Goal: Transaction & Acquisition: Purchase product/service

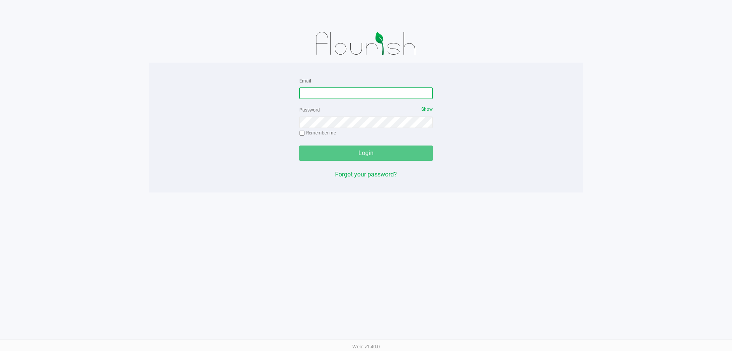
click at [330, 90] on input "Email" at bounding box center [365, 92] width 133 height 11
type input "[EMAIL_ADDRESS][DOMAIN_NAME]"
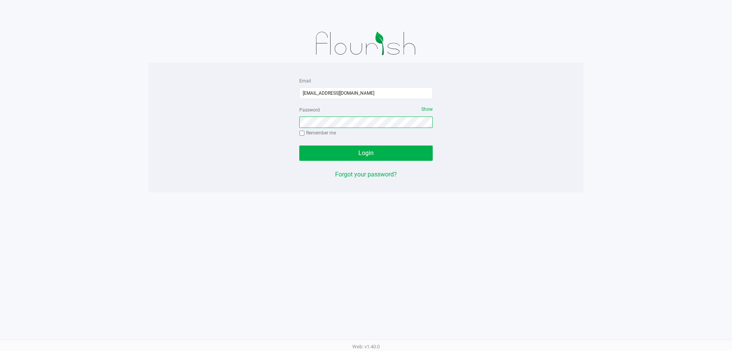
click at [299, 145] on button "Login" at bounding box center [365, 152] width 133 height 15
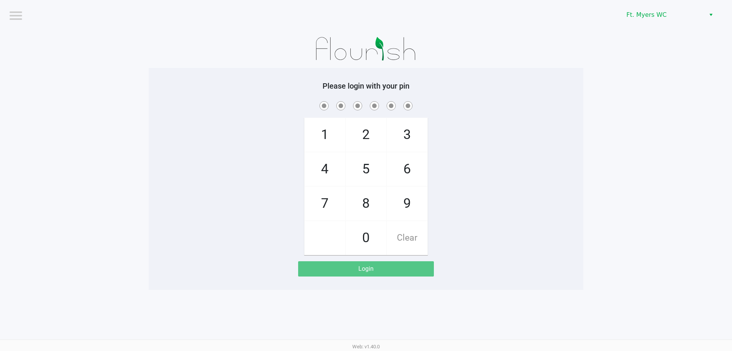
drag, startPoint x: 317, startPoint y: 204, endPoint x: 346, endPoint y: 188, distance: 32.8
click at [317, 204] on span "7" at bounding box center [325, 204] width 40 height 34
checkbox input "true"
click at [374, 163] on span "5" at bounding box center [366, 169] width 40 height 34
checkbox input "true"
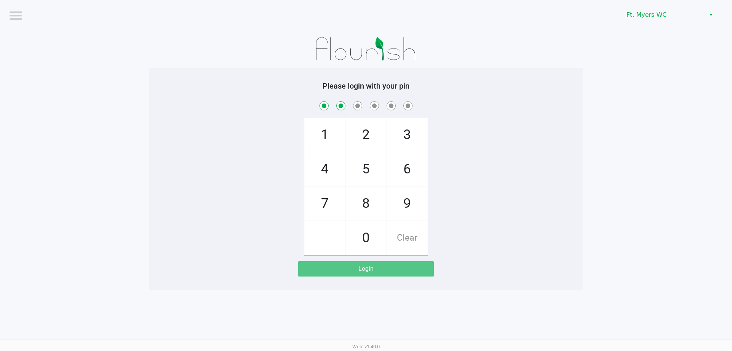
click at [423, 162] on span "6" at bounding box center [407, 169] width 40 height 34
checkbox input "true"
click at [423, 163] on span "6" at bounding box center [407, 169] width 40 height 34
checkbox input "true"
click at [336, 165] on span "4" at bounding box center [325, 169] width 40 height 34
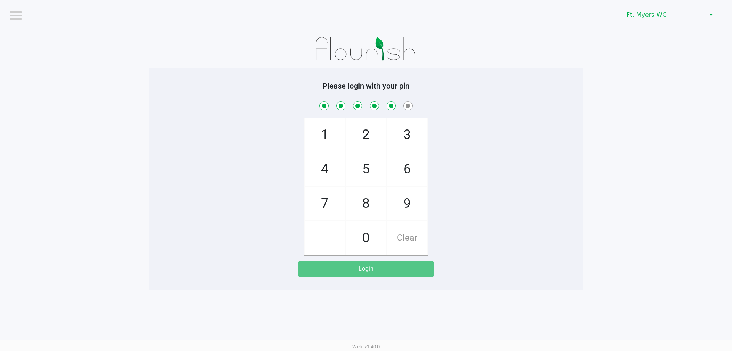
checkbox input "true"
click at [393, 133] on span "3" at bounding box center [407, 135] width 40 height 34
checkbox input "true"
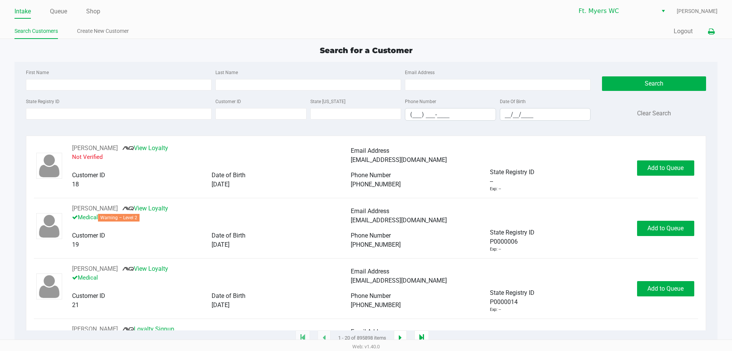
click at [711, 31] on icon at bounding box center [711, 31] width 6 height 5
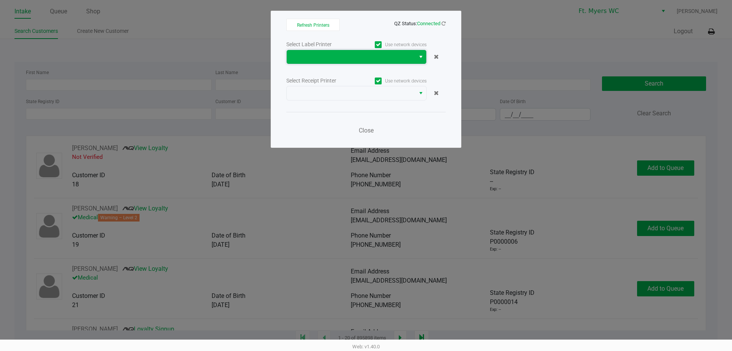
click at [338, 54] on span at bounding box center [350, 56] width 119 height 9
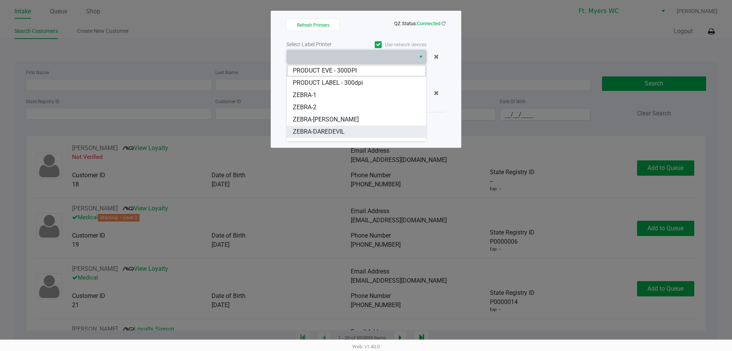
click at [338, 132] on span "ZEBRA-DAREDEVIL" at bounding box center [319, 131] width 52 height 9
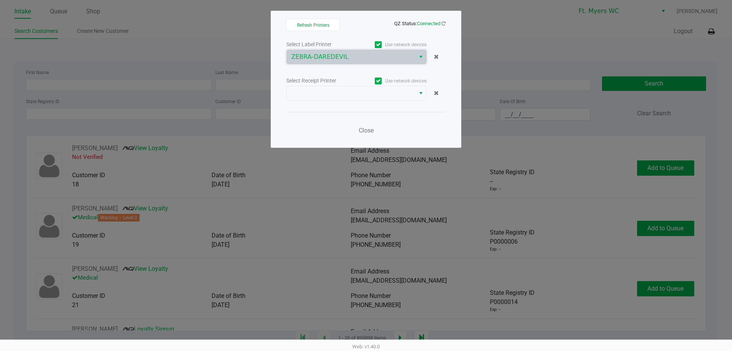
click at [332, 82] on div "Select Receipt Printer" at bounding box center [321, 81] width 70 height 8
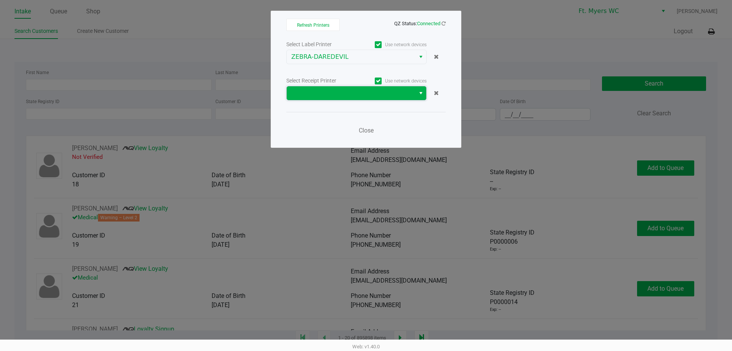
click at [336, 94] on span at bounding box center [350, 92] width 119 height 9
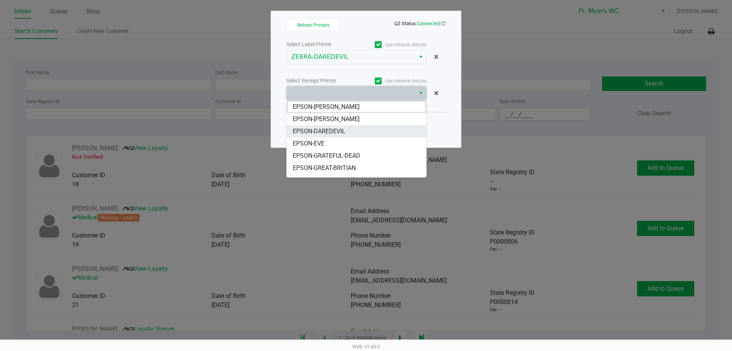
click at [344, 135] on span "EPSON-DAREDEVIL" at bounding box center [319, 131] width 53 height 9
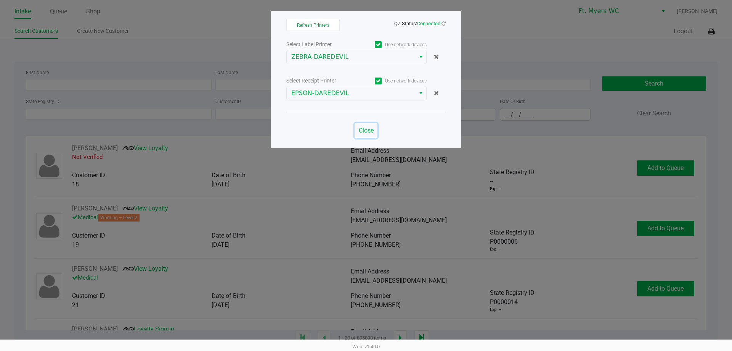
click at [362, 128] on span "Close" at bounding box center [366, 130] width 15 height 7
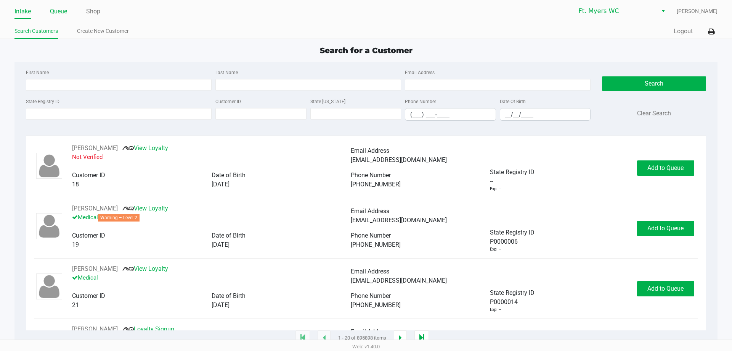
click at [62, 10] on link "Queue" at bounding box center [58, 11] width 17 height 11
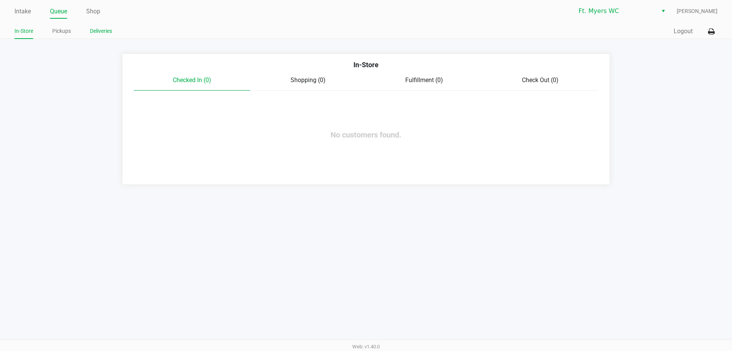
click at [106, 30] on link "Deliveries" at bounding box center [101, 31] width 22 height 10
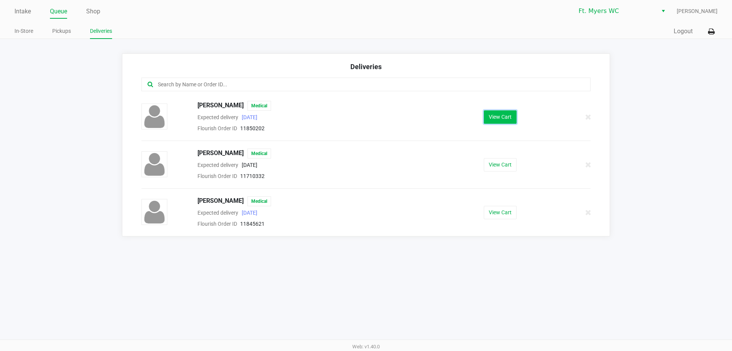
click at [495, 115] on button "View Cart" at bounding box center [500, 116] width 33 height 13
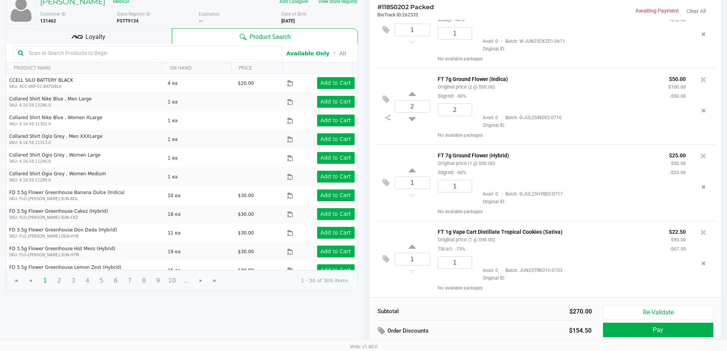
scroll to position [78, 0]
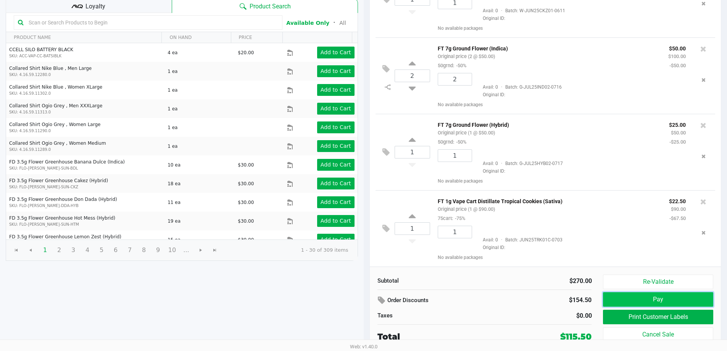
click at [672, 295] on button "Pay" at bounding box center [658, 299] width 110 height 14
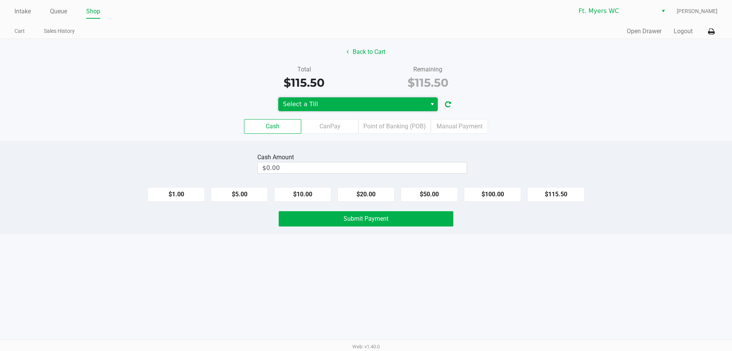
click at [345, 103] on span "Select a Till" at bounding box center [352, 104] width 139 height 9
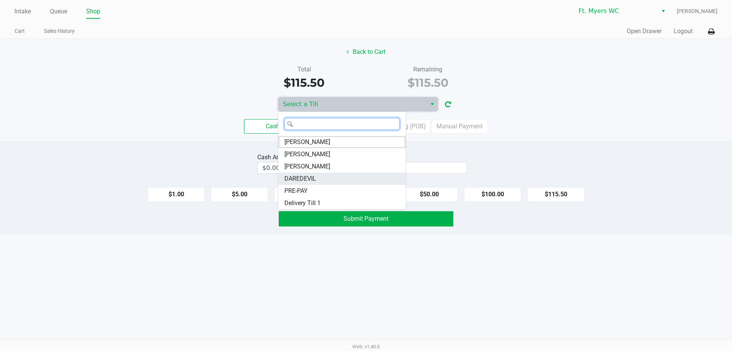
click at [344, 175] on li "DAREDEVIL" at bounding box center [341, 178] width 127 height 12
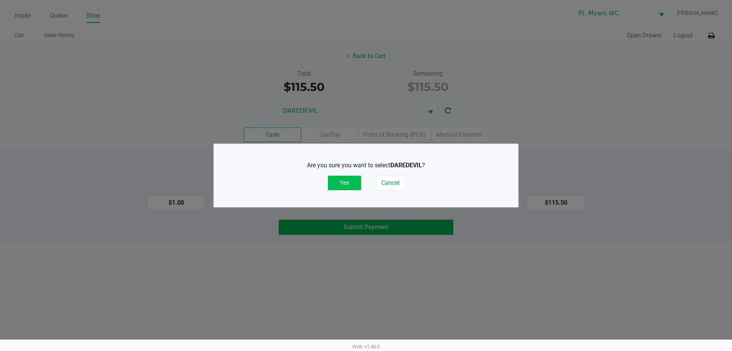
click at [351, 181] on button "Yes" at bounding box center [344, 182] width 33 height 14
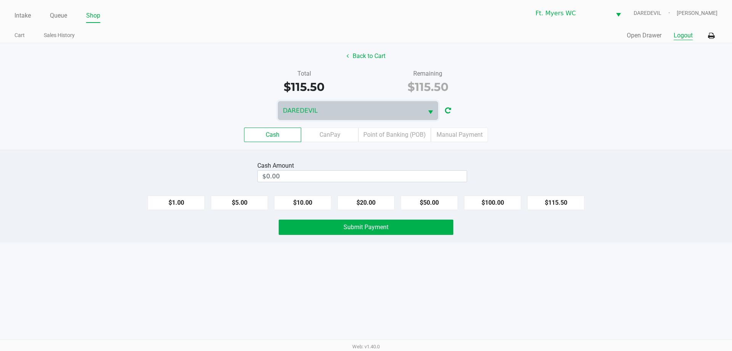
click at [684, 37] on button "Logout" at bounding box center [683, 35] width 19 height 9
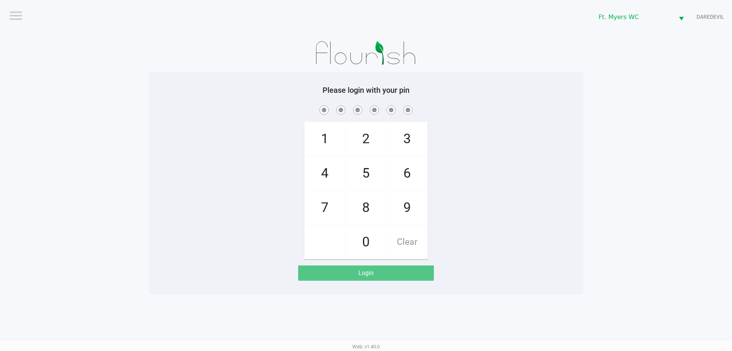
drag, startPoint x: 663, startPoint y: 66, endPoint x: 386, endPoint y: 365, distance: 407.8
